Goal: Entertainment & Leisure: Consume media (video, audio)

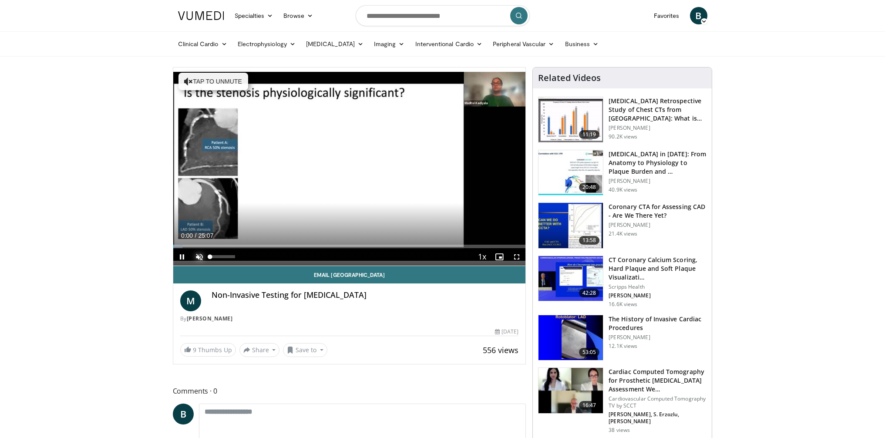
click at [198, 256] on span "Video Player" at bounding box center [199, 256] width 17 height 17
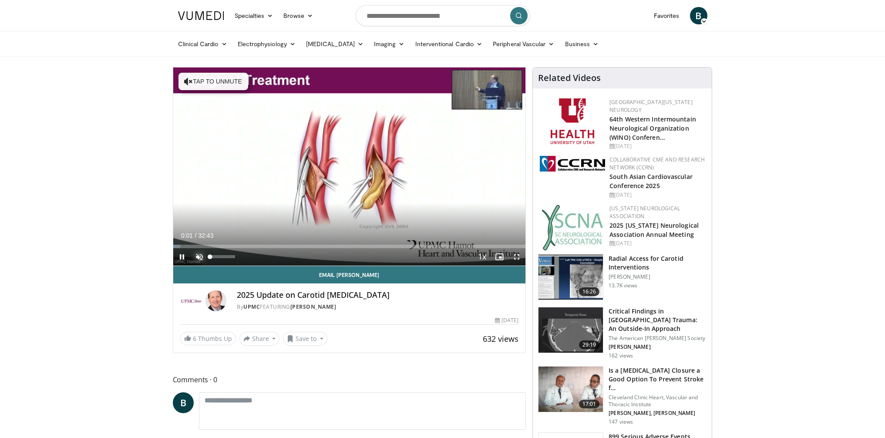
click at [202, 258] on span "Video Player" at bounding box center [199, 256] width 17 height 17
click at [516, 258] on span "Video Player" at bounding box center [516, 256] width 17 height 17
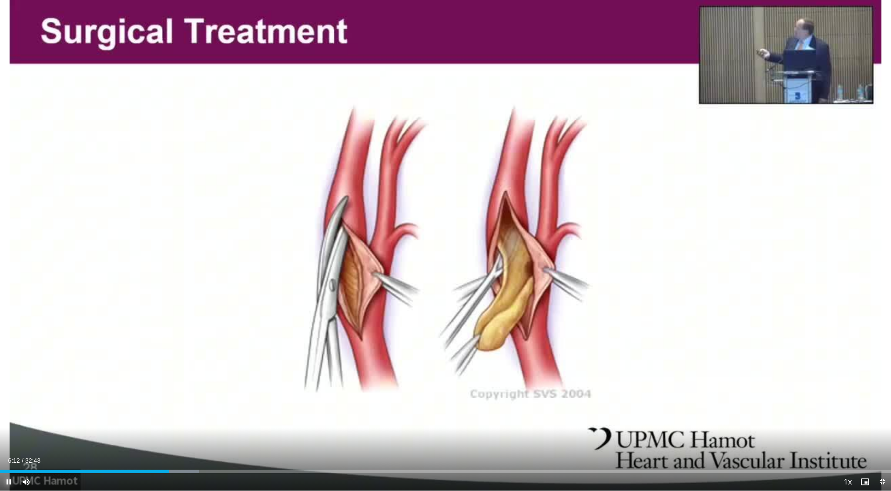
click at [9, 437] on span "Video Player" at bounding box center [8, 481] width 17 height 17
click at [10, 437] on video-js "**********" at bounding box center [445, 245] width 891 height 491
click at [9, 437] on span "Video Player" at bounding box center [8, 481] width 17 height 17
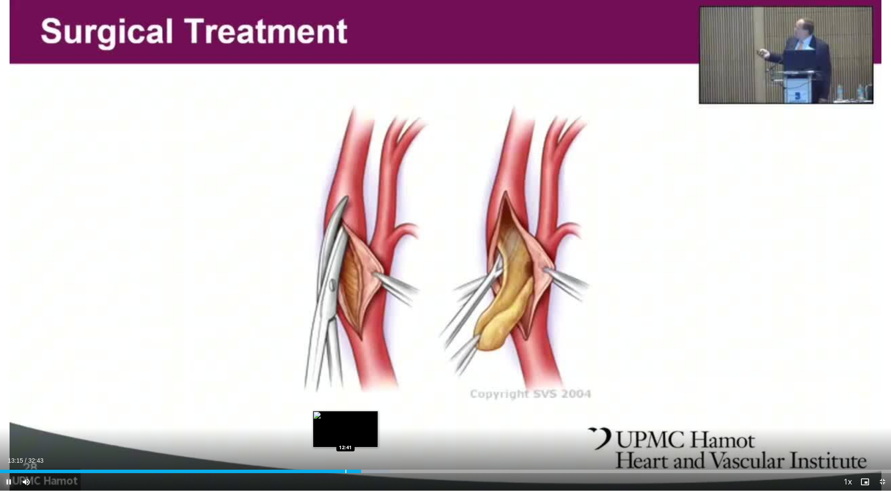
click at [346, 437] on div "Progress Bar" at bounding box center [346, 471] width 1 height 3
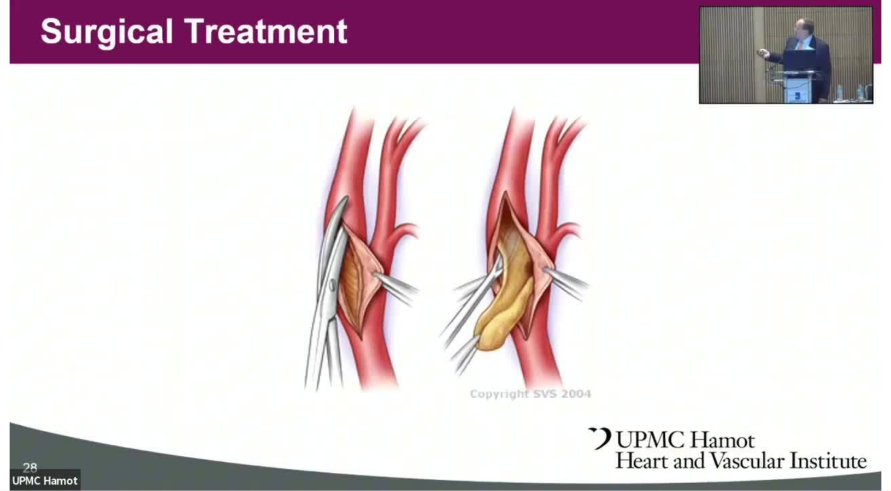
click at [9, 437] on div "10 seconds Tap to unmute" at bounding box center [445, 245] width 891 height 490
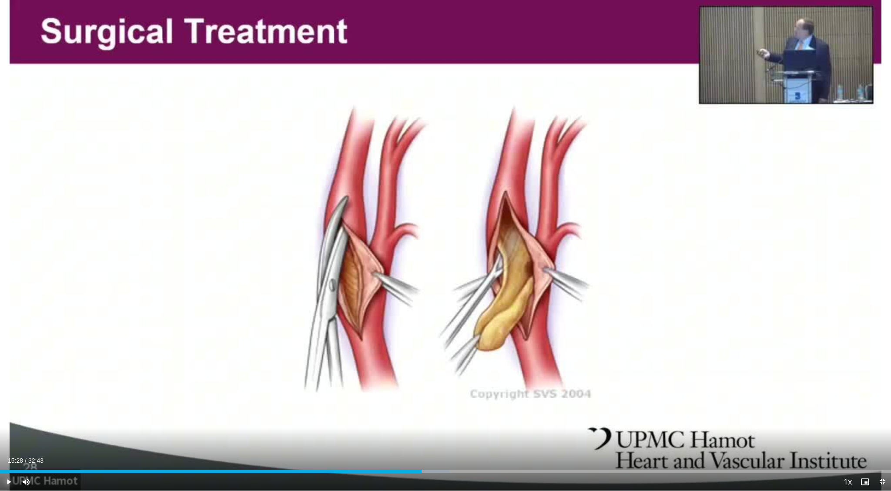
click at [9, 437] on span "Video Player" at bounding box center [8, 481] width 17 height 17
click at [460, 437] on div "Progress Bar" at bounding box center [460, 471] width 1 height 3
click at [8, 437] on span "Video Player" at bounding box center [8, 481] width 17 height 17
click at [9, 437] on span "Video Player" at bounding box center [8, 481] width 17 height 17
click at [11, 437] on span "Video Player" at bounding box center [8, 481] width 17 height 17
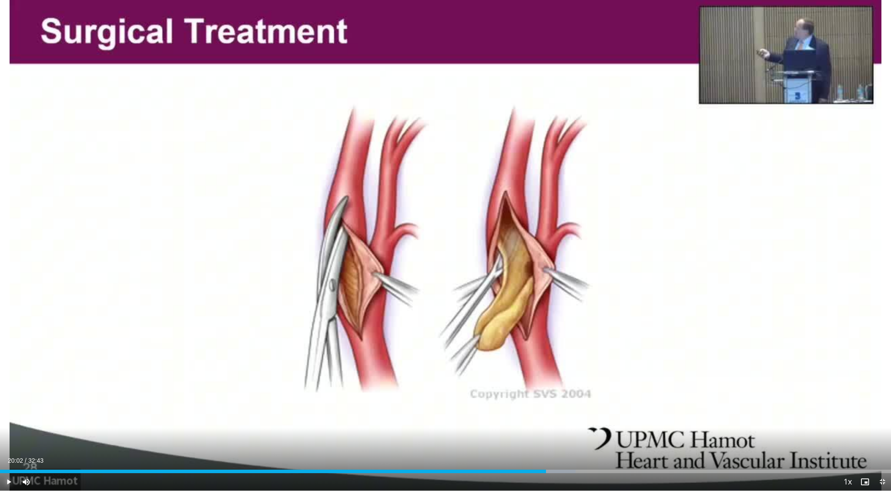
click at [8, 437] on span "Video Player" at bounding box center [8, 481] width 17 height 17
click at [648, 437] on div "Progress Bar" at bounding box center [648, 471] width 1 height 3
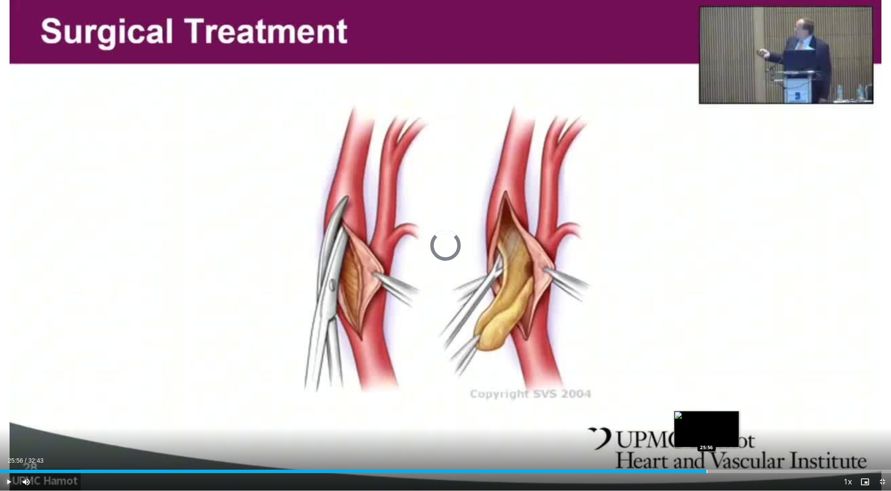
click at [707, 437] on div "Loaded : 76.29% 25:56 25:56" at bounding box center [445, 469] width 891 height 8
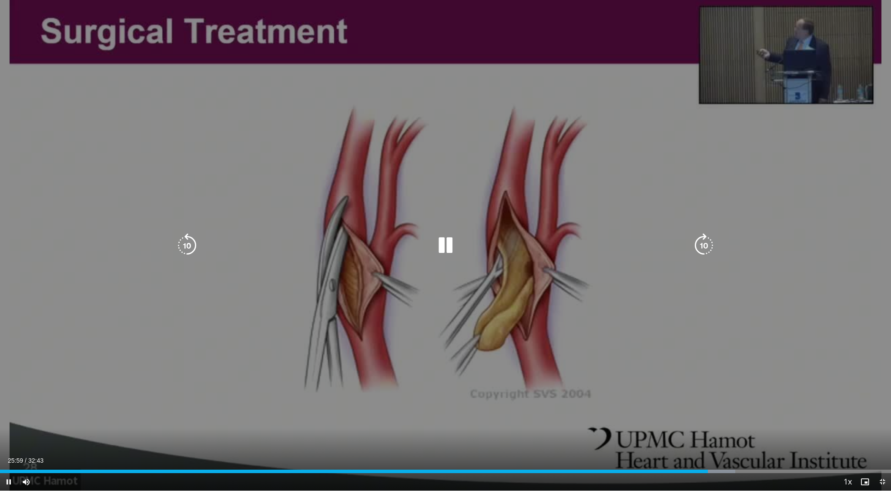
click at [1, 437] on div "10 seconds Tap to unmute" at bounding box center [445, 245] width 891 height 490
